Goal: Check status: Check status

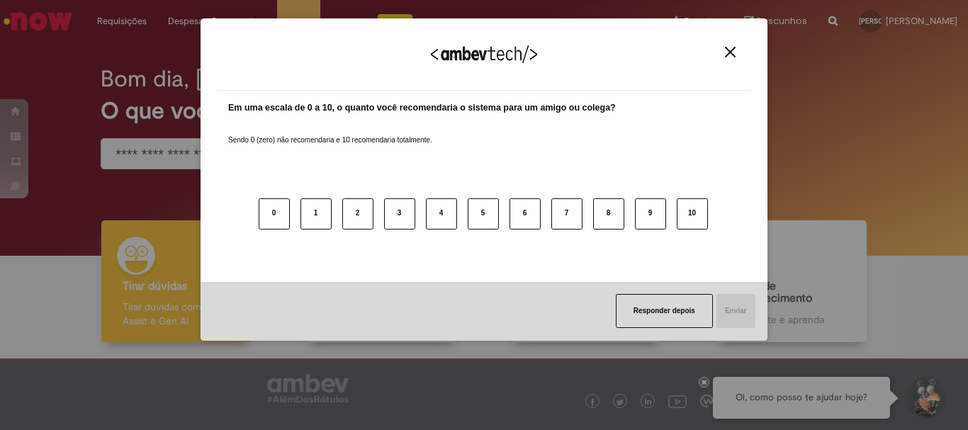
click at [741, 48] on div "Agradecemos seu feedback!" at bounding box center [484, 62] width 533 height 55
click at [739, 49] on button "Close" at bounding box center [730, 52] width 19 height 12
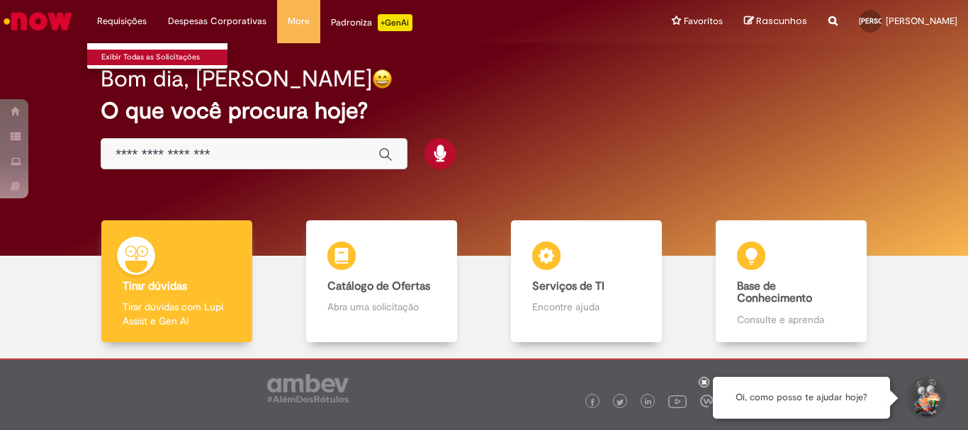
click at [130, 56] on link "Exibir Todas as Solicitações" at bounding box center [165, 58] width 156 height 16
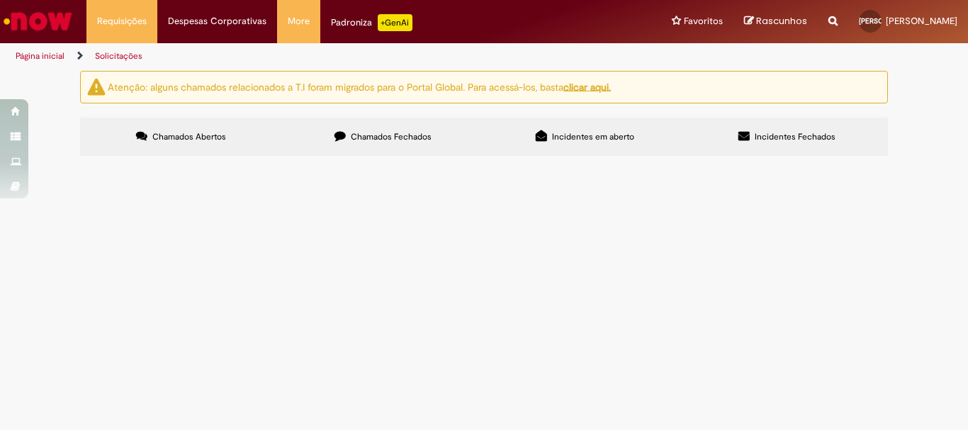
click at [373, 140] on span "Chamados Fechados" at bounding box center [391, 136] width 81 height 11
click at [593, 133] on span "Incidentes em aberto" at bounding box center [593, 136] width 82 height 11
click at [746, 133] on icon at bounding box center [744, 135] width 11 height 11
click at [186, 149] on label "Chamados Abertos" at bounding box center [181, 137] width 202 height 38
click at [0, 0] on input "Pesquisar" at bounding box center [0, 0] width 0 height 0
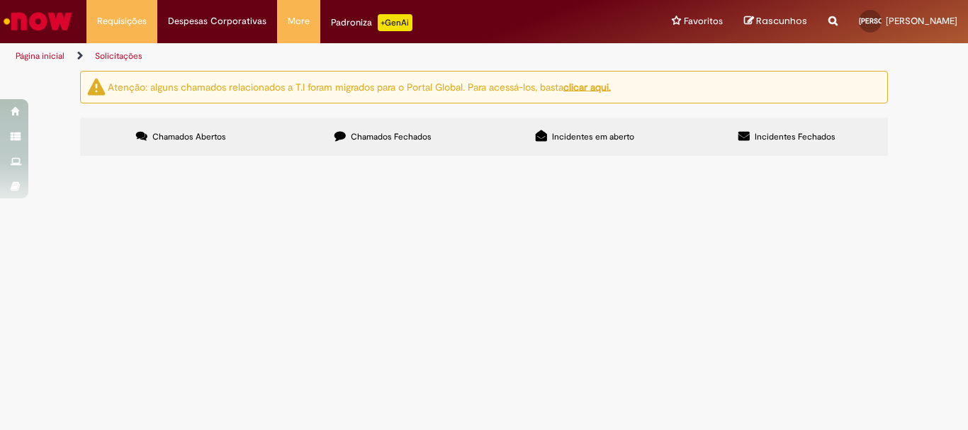
click at [0, 0] on button at bounding box center [0, 0] width 0 height 0
click at [0, 0] on div "Não há registros em Item solicitado usando este filtro" at bounding box center [0, 0] width 0 height 0
click at [353, 145] on label "Chamados Fechados" at bounding box center [383, 137] width 202 height 38
click at [601, 86] on u "clicar aqui." at bounding box center [587, 86] width 47 height 13
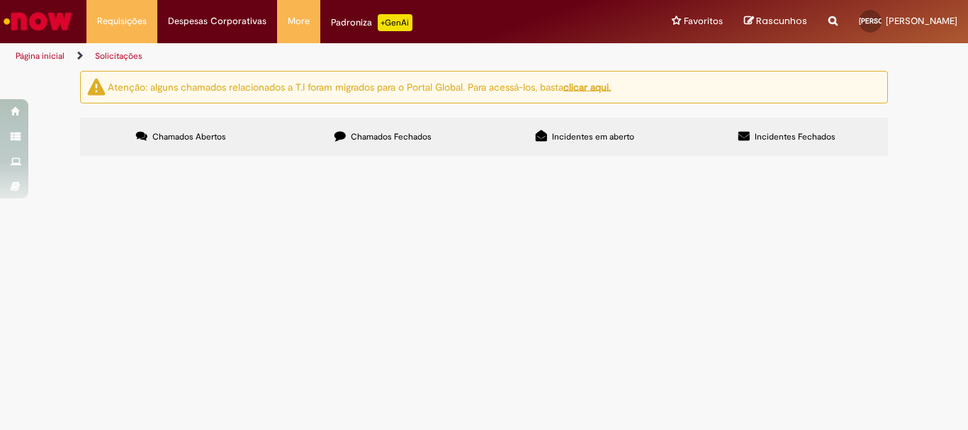
click at [656, 144] on label "Incidentes em aberto" at bounding box center [585, 137] width 202 height 38
click at [741, 151] on label "Incidentes Fechados" at bounding box center [787, 137] width 202 height 38
click at [178, 126] on label "Chamados Abertos" at bounding box center [181, 137] width 202 height 38
